Goal: Task Accomplishment & Management: Manage account settings

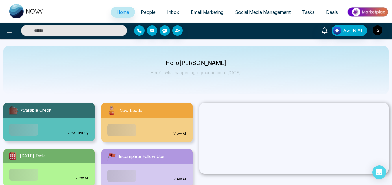
select select "*"
click at [143, 12] on span "People" at bounding box center [148, 12] width 15 height 6
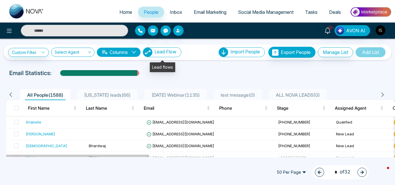
click at [171, 51] on span "Lead Flow" at bounding box center [165, 52] width 22 height 6
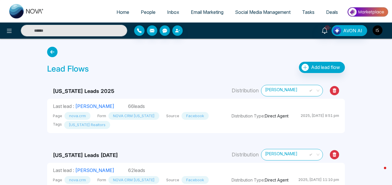
click at [375, 31] on img "button" at bounding box center [378, 30] width 10 height 10
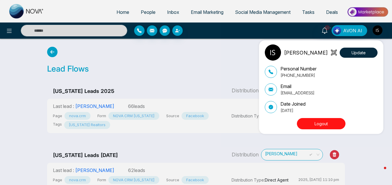
click at [331, 123] on button "Logout" at bounding box center [321, 123] width 49 height 11
